Goal: Transaction & Acquisition: Purchase product/service

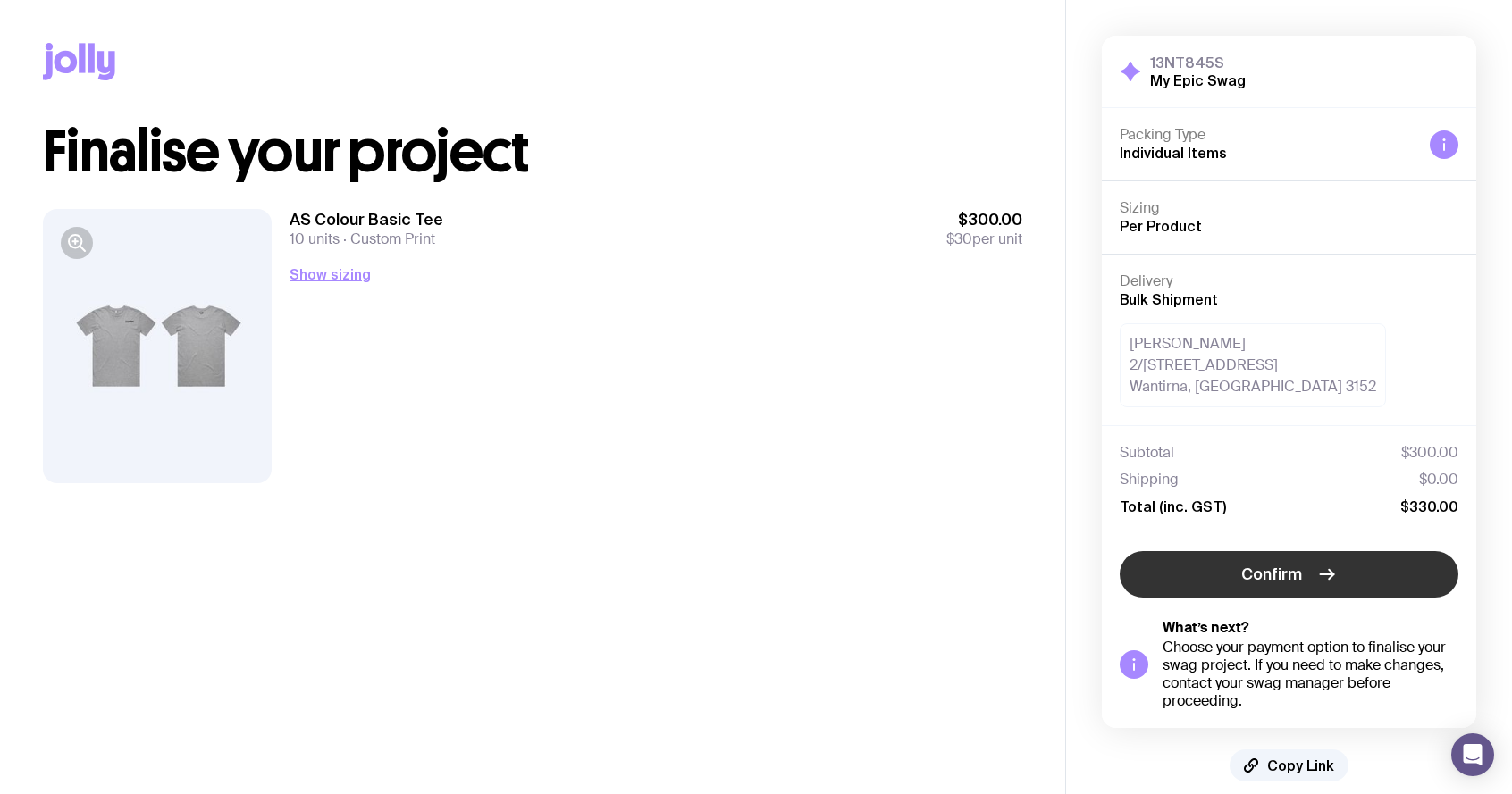
click at [1265, 573] on span "Confirm" at bounding box center [1272, 574] width 61 height 22
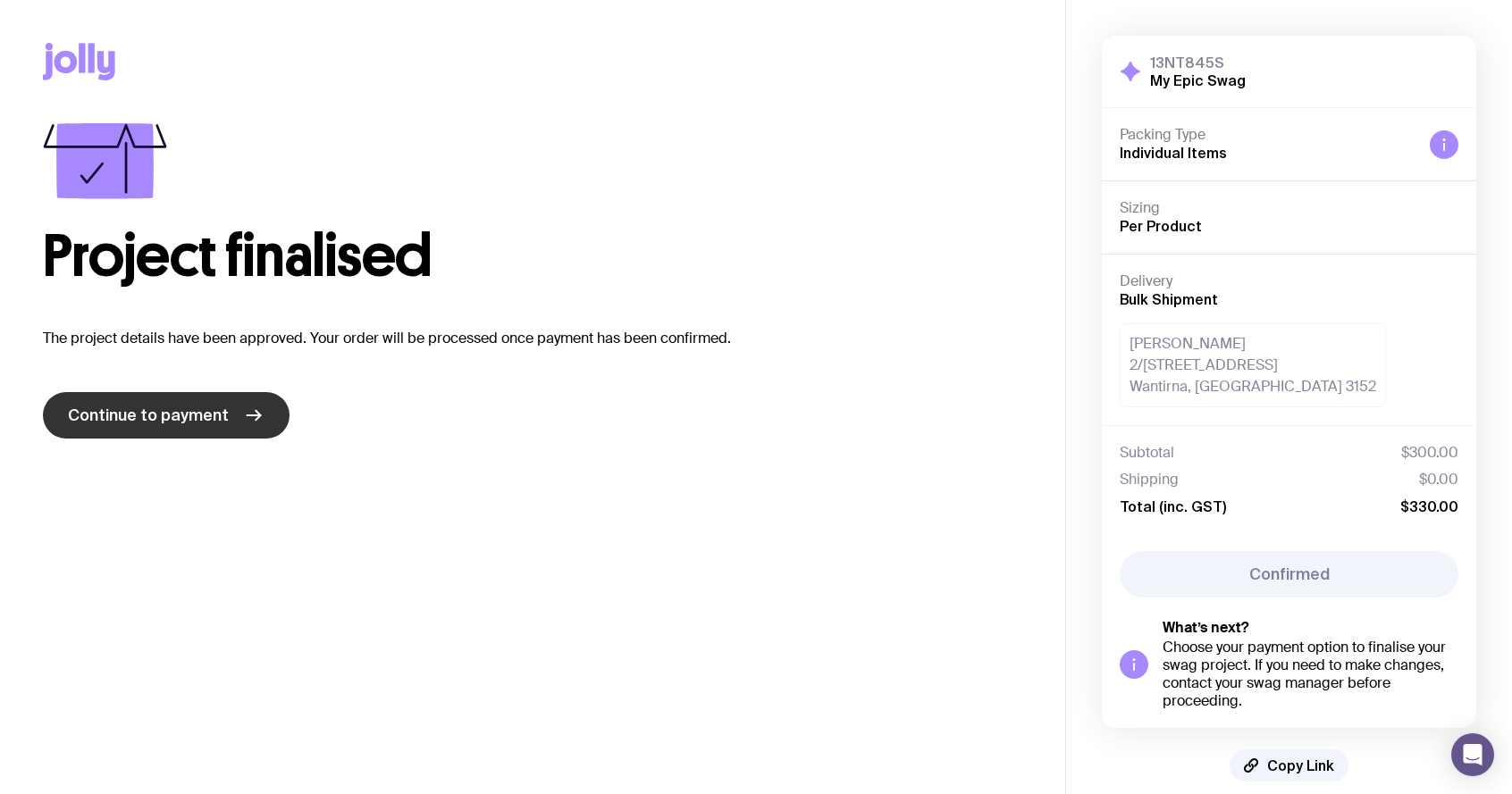
click at [185, 421] on span "Continue to payment" at bounding box center [148, 416] width 161 height 22
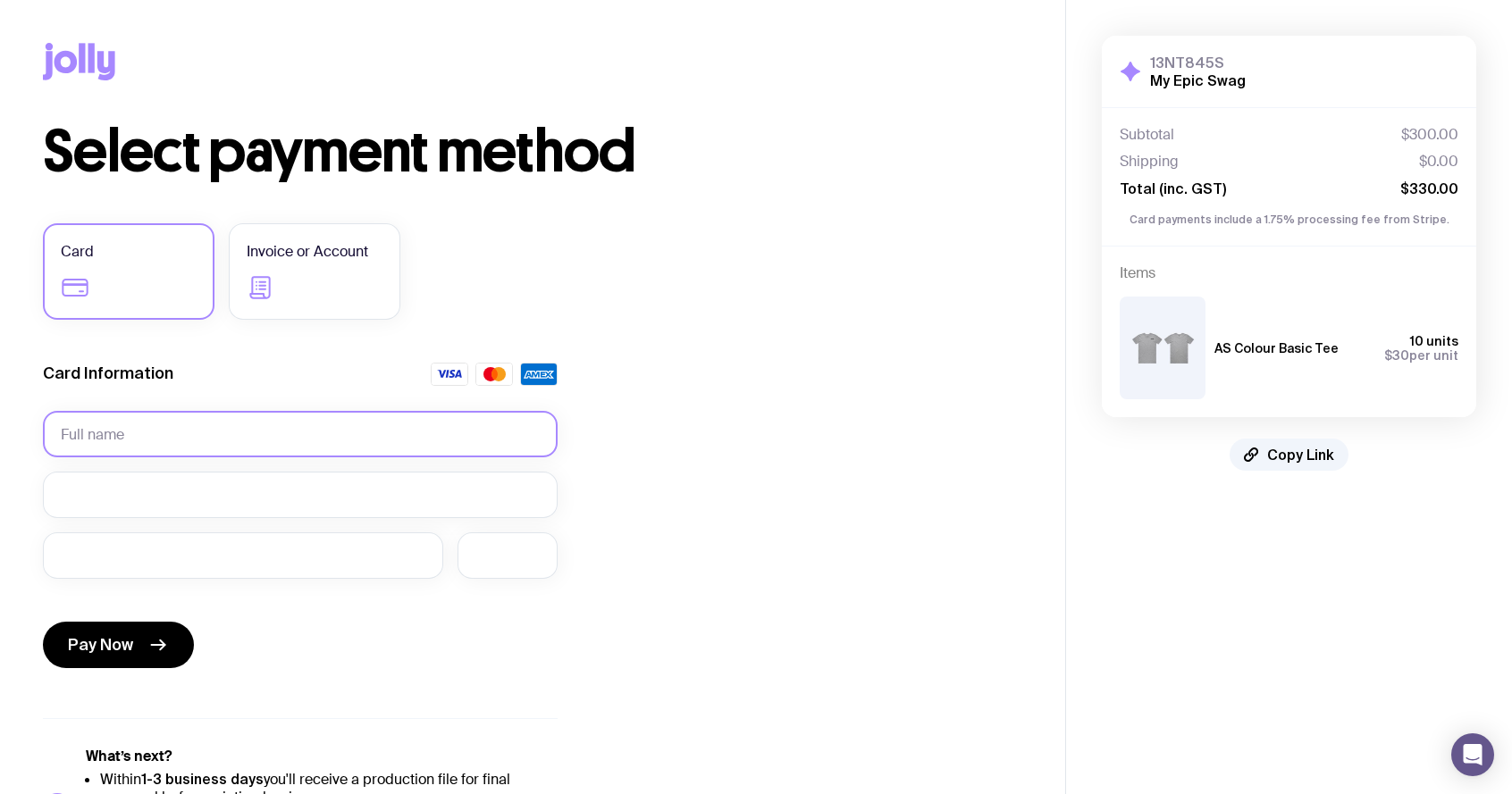
click at [218, 428] on input "text" at bounding box center [300, 433] width 515 height 46
type input "Temi Akinloye"
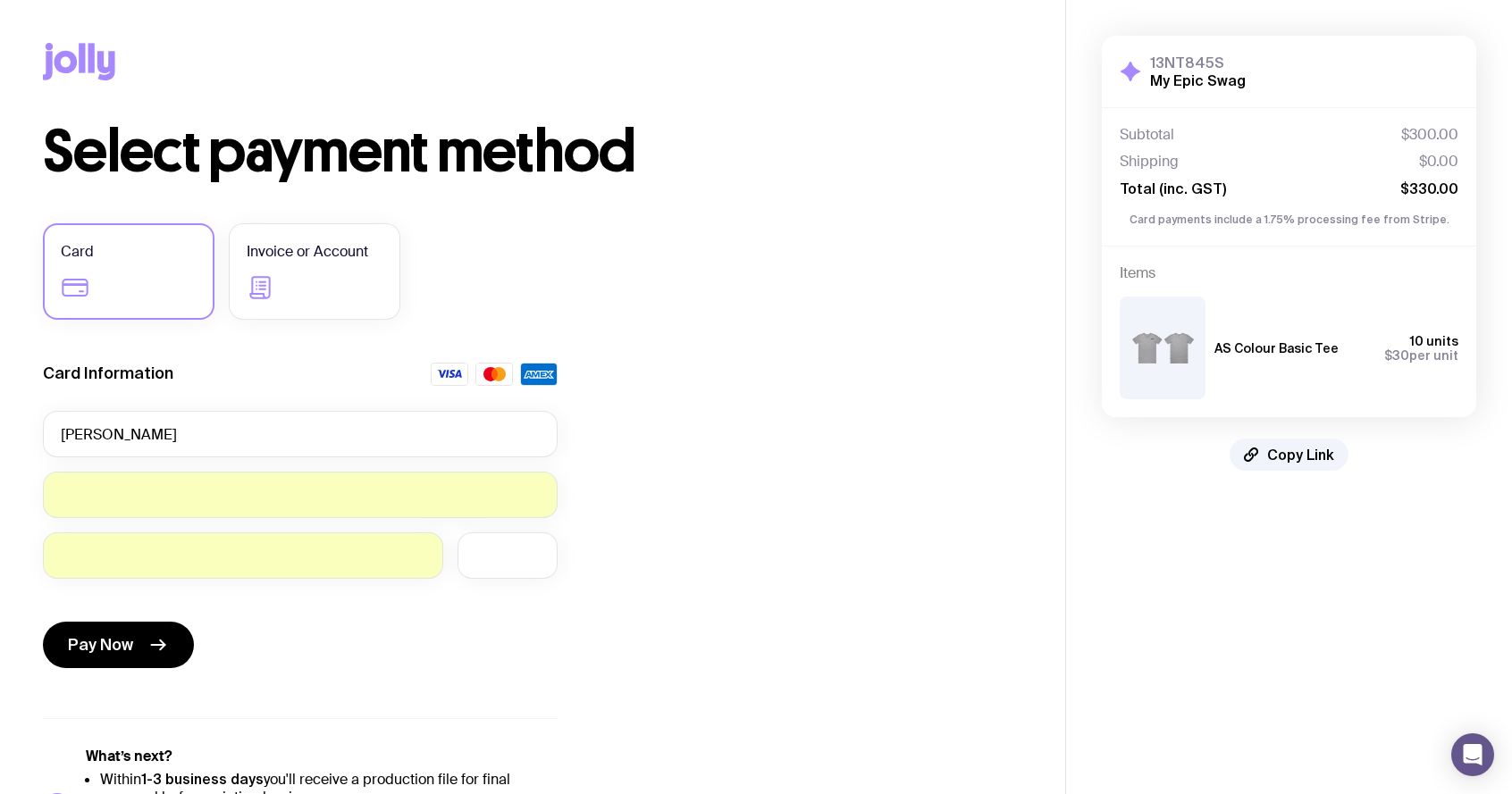
click at [704, 443] on div "Select payment method Card Invoice or Account Card Information Temi Akinloye Pa…" at bounding box center [532, 495] width 980 height 744
click at [142, 648] on button "Pay Now" at bounding box center [119, 644] width 151 height 46
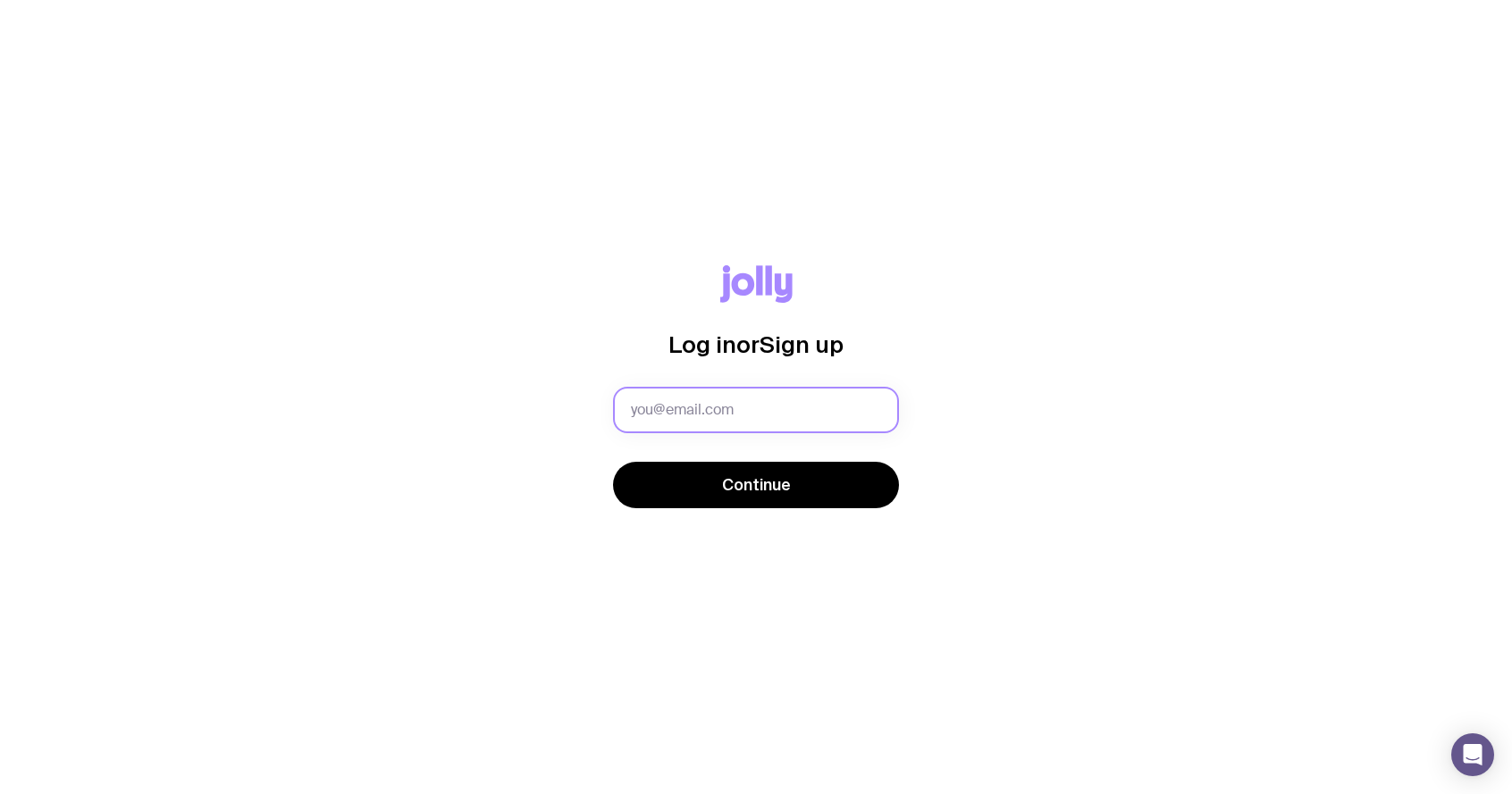
click at [695, 412] on input "text" at bounding box center [756, 410] width 286 height 46
type input "[EMAIL_ADDRESS][DOMAIN_NAME]"
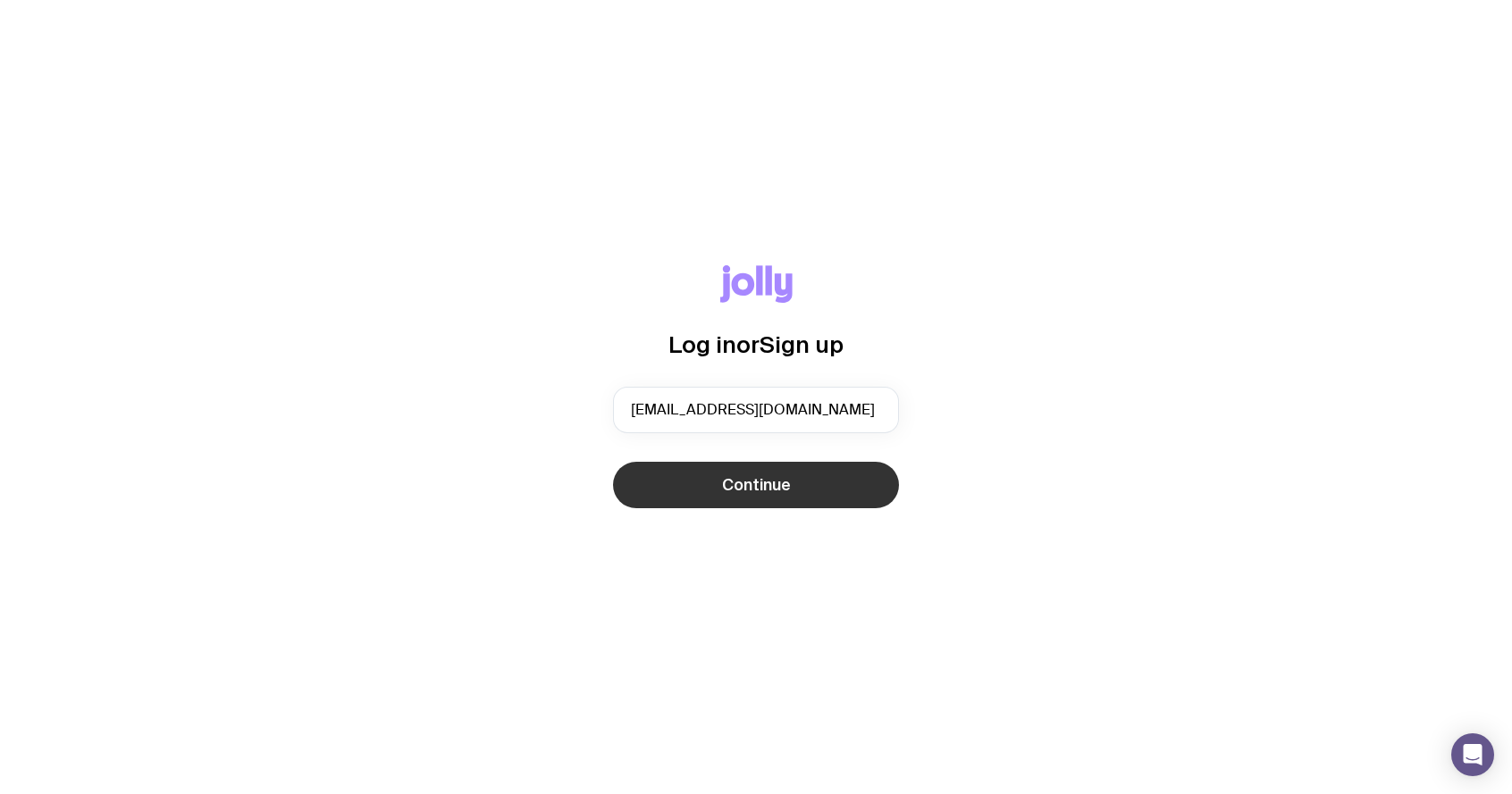
click at [726, 493] on span "Continue" at bounding box center [756, 485] width 69 height 22
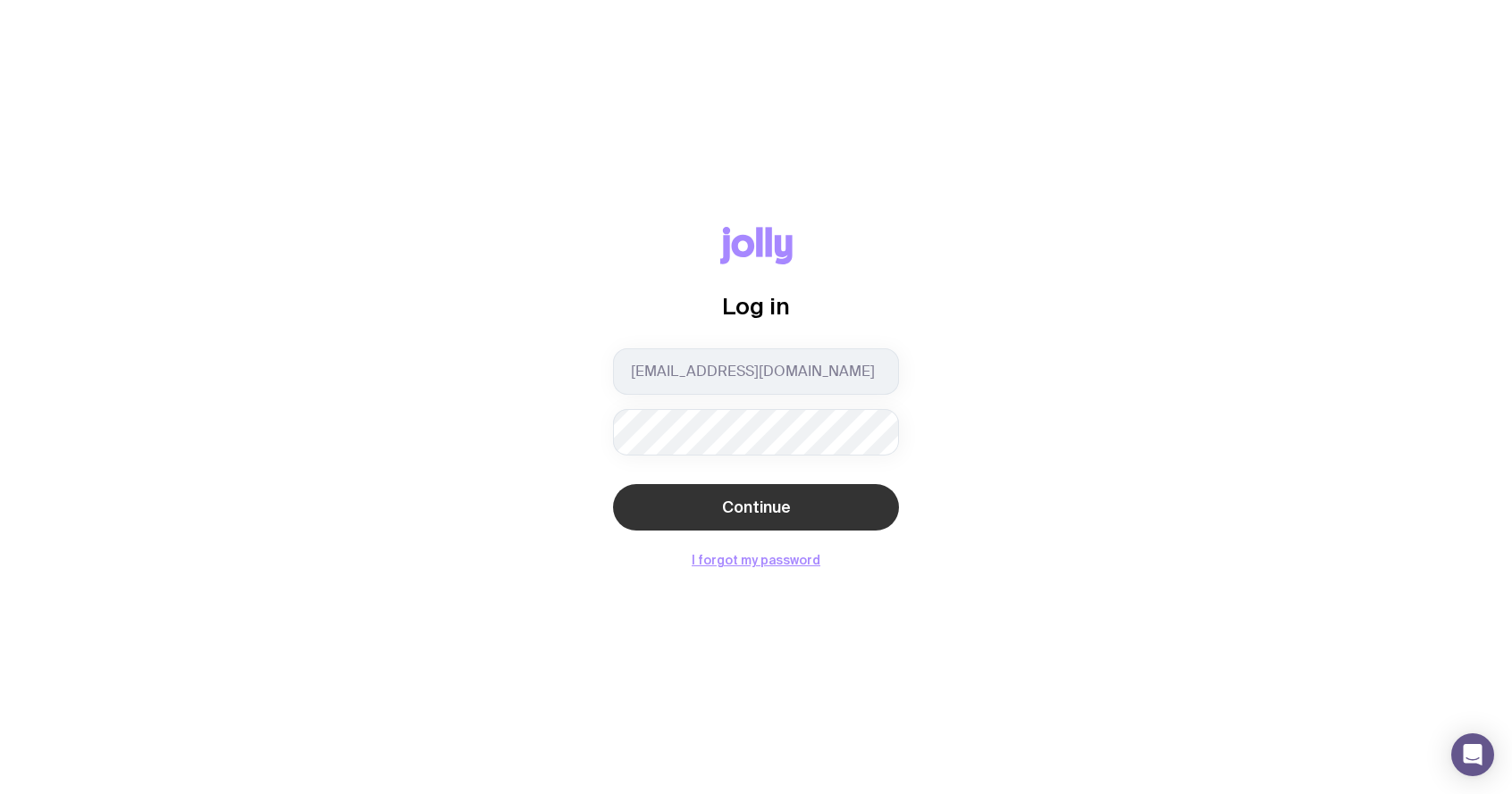
click at [766, 507] on span "Continue" at bounding box center [756, 508] width 69 height 22
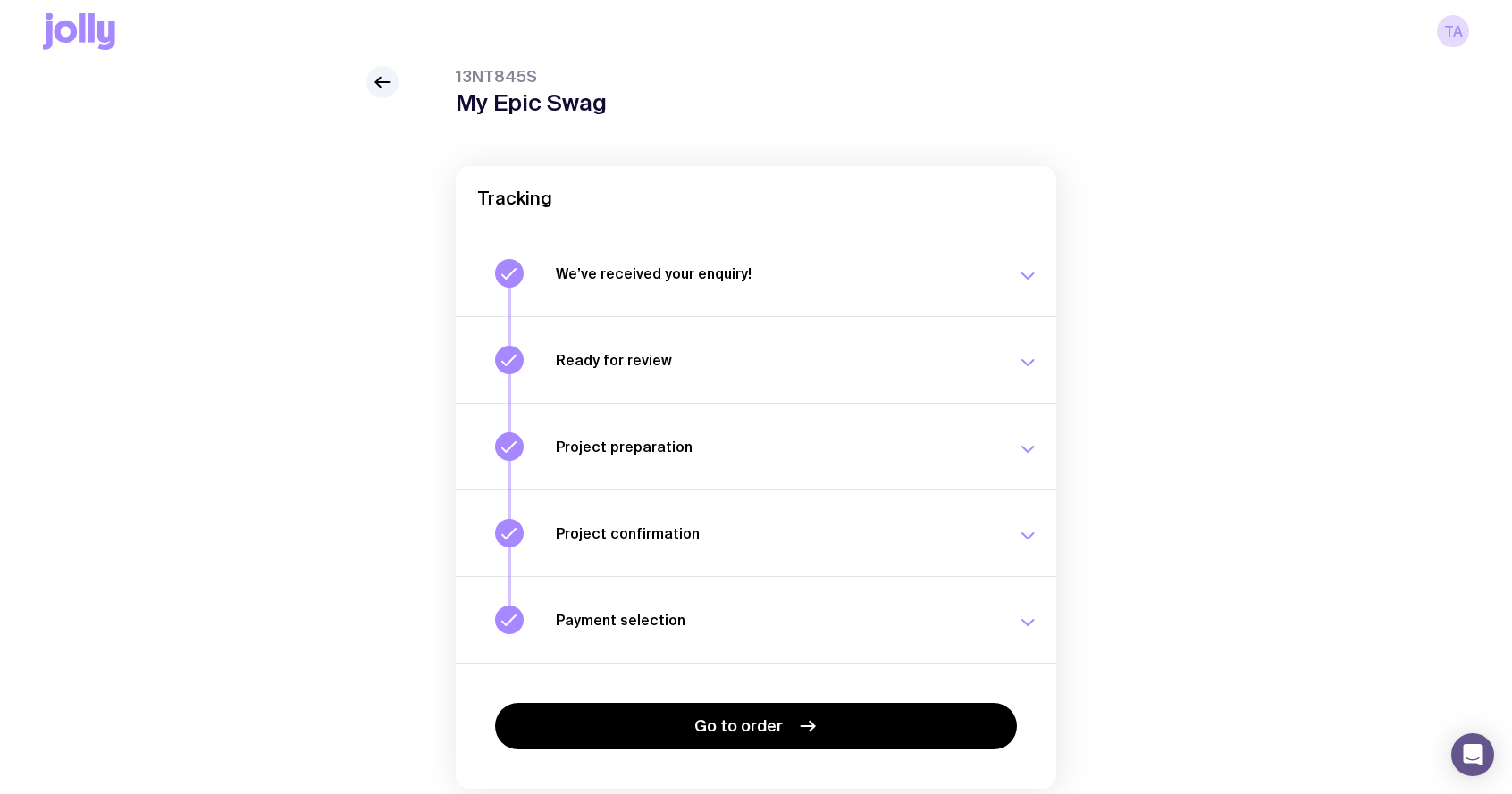
scroll to position [135, 0]
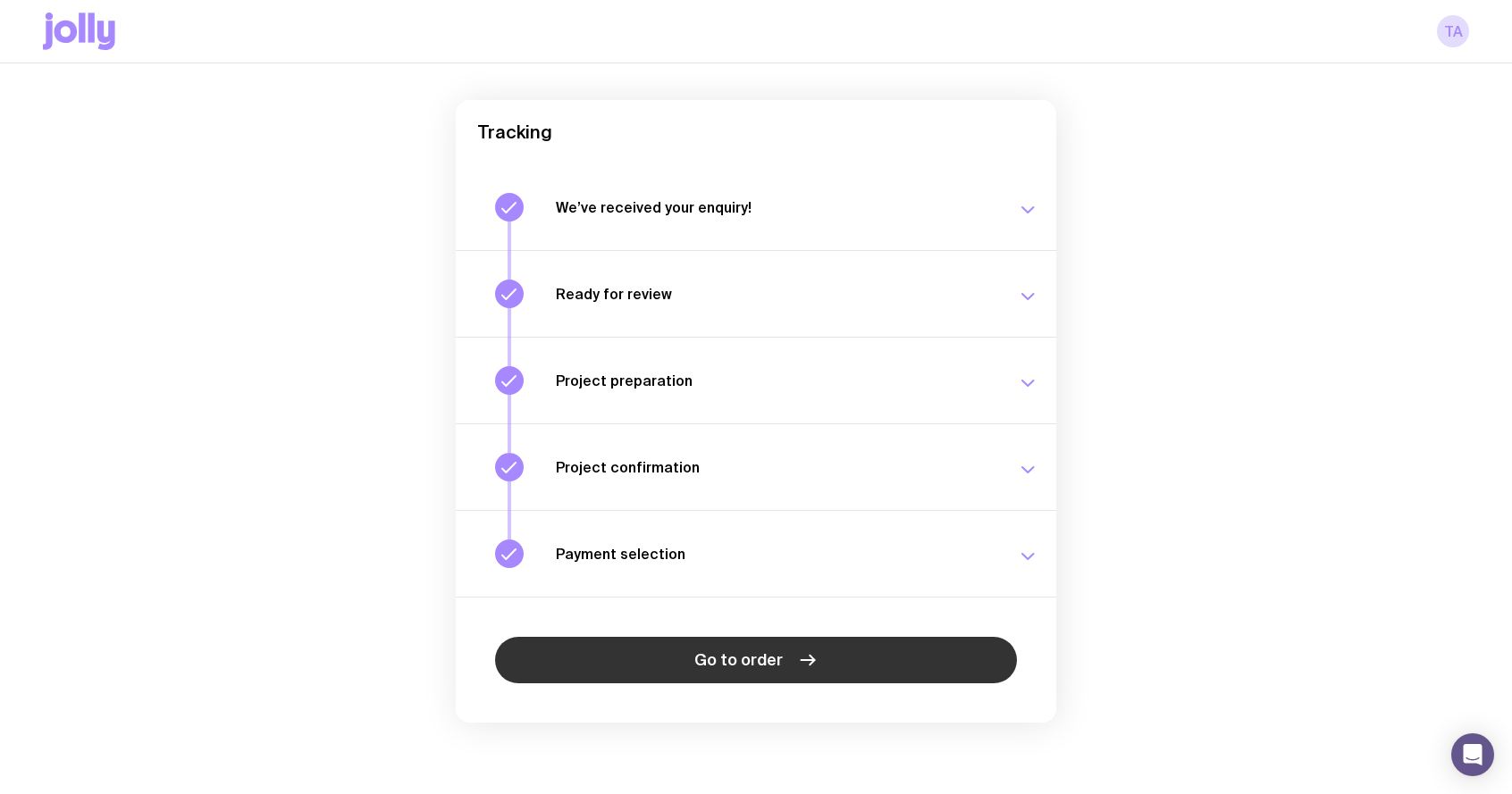
click at [797, 667] on icon at bounding box center [808, 660] width 22 height 22
